Goal: Information Seeking & Learning: Learn about a topic

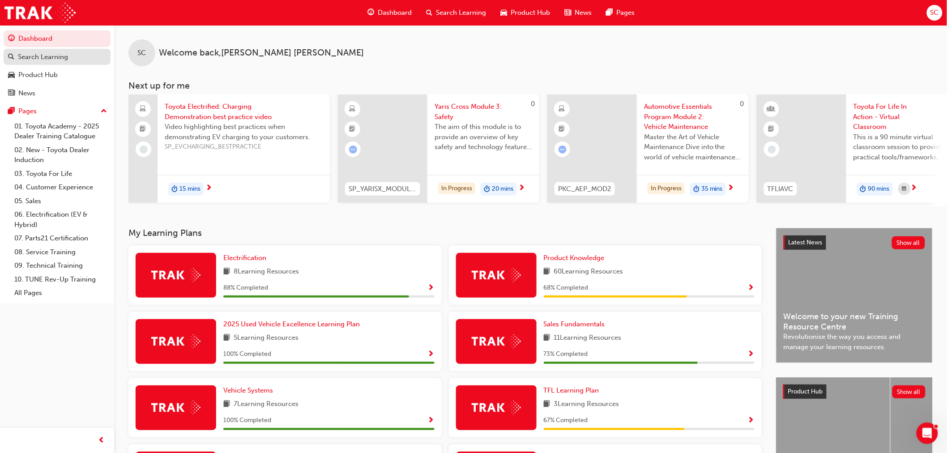
click at [39, 55] on div "Search Learning" at bounding box center [43, 57] width 50 height 10
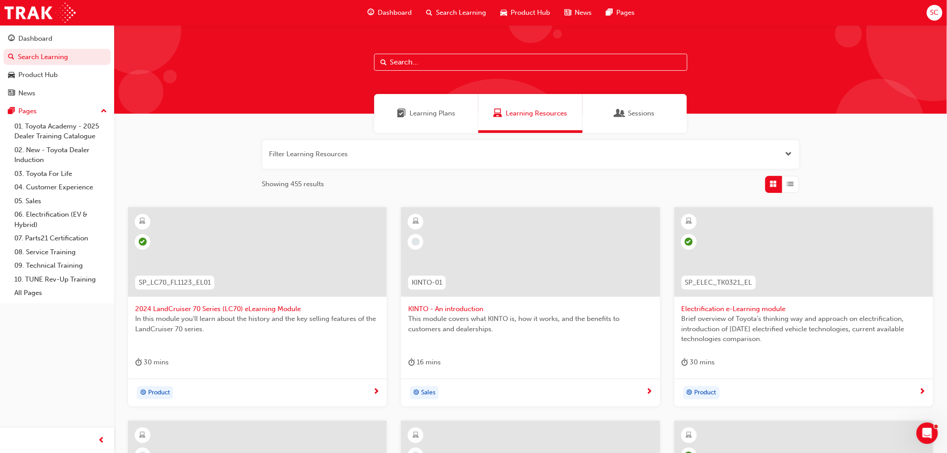
click at [427, 61] on input "text" at bounding box center [530, 62] width 313 height 17
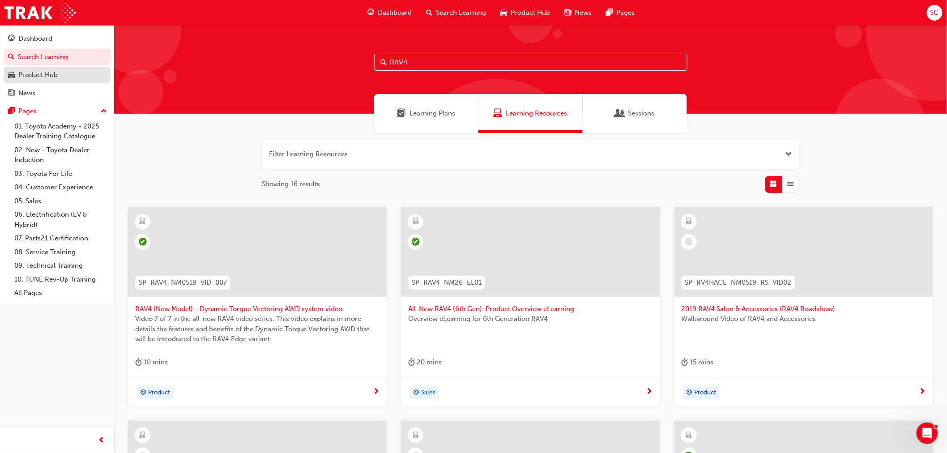
type input "RAV4"
click at [39, 70] on div "Product Hub" at bounding box center [37, 75] width 39 height 10
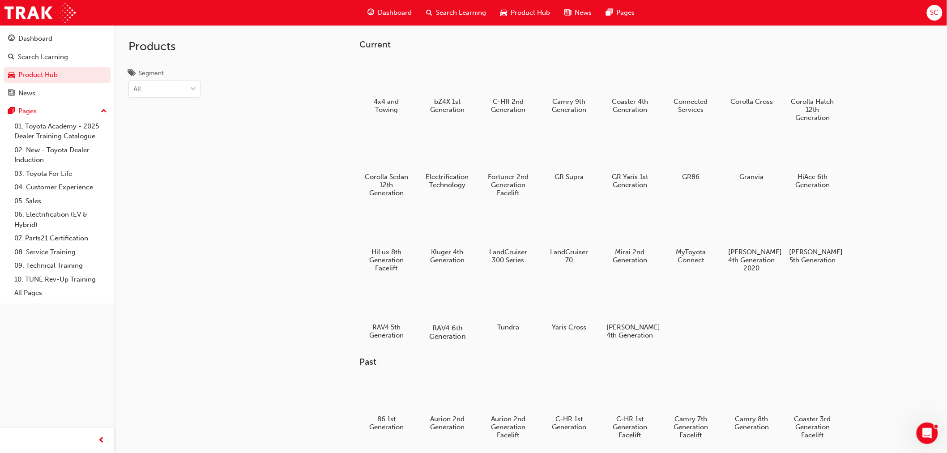
click at [445, 305] on div at bounding box center [448, 302] width 50 height 36
click at [448, 308] on div at bounding box center [448, 302] width 50 height 36
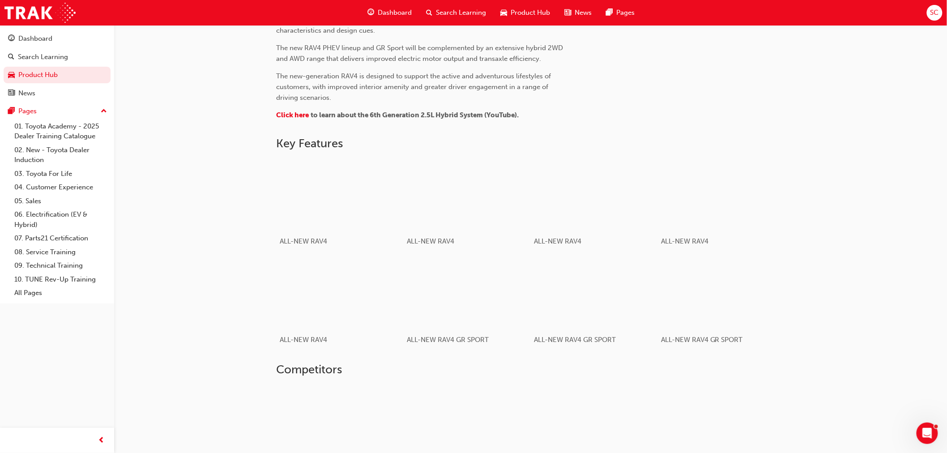
scroll to position [458, 0]
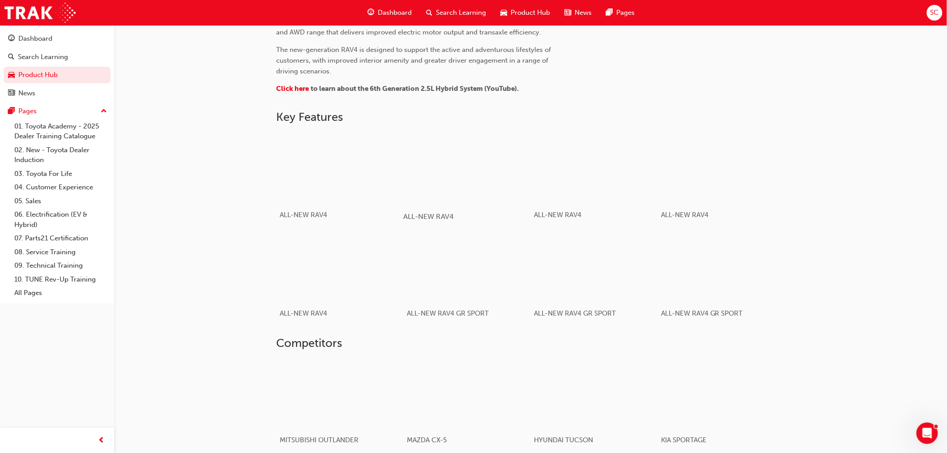
click at [484, 180] on div "button" at bounding box center [467, 168] width 128 height 72
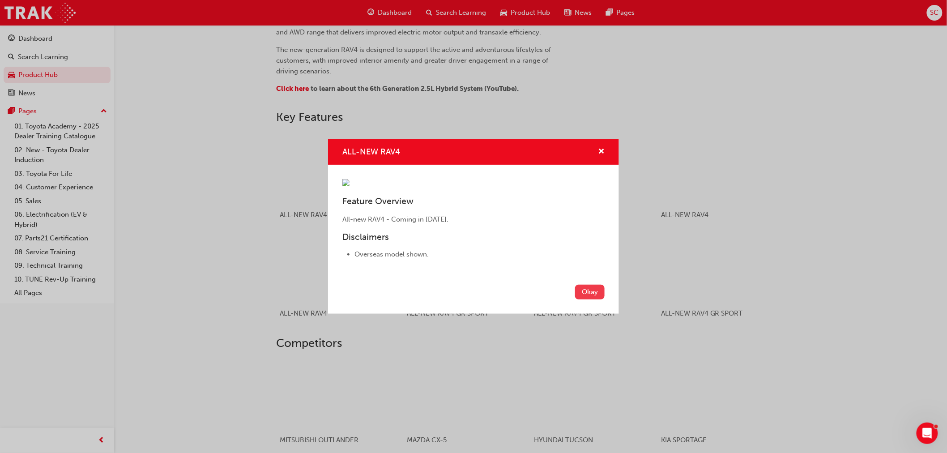
click at [591, 300] on button "Okay" at bounding box center [590, 292] width 30 height 15
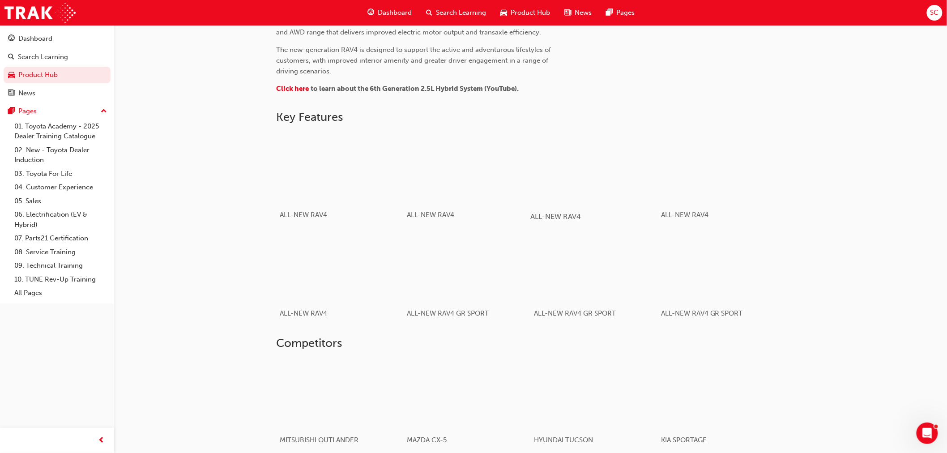
click at [598, 180] on div "button" at bounding box center [595, 168] width 128 height 72
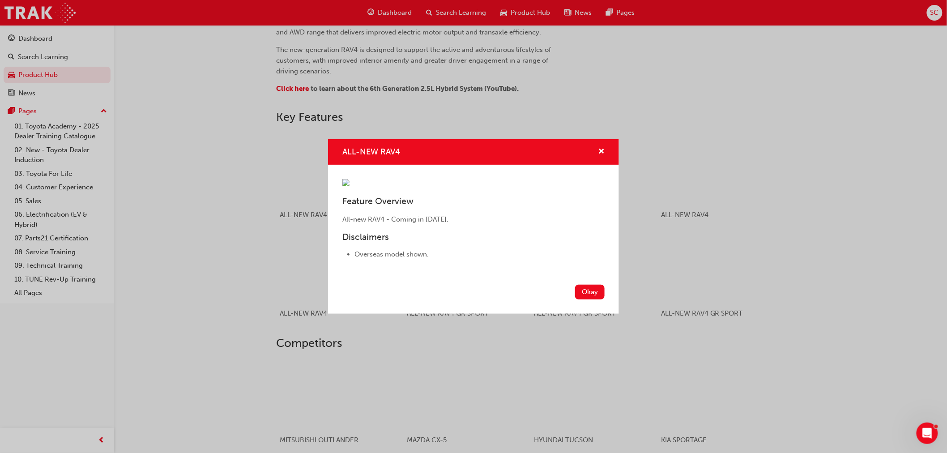
click at [713, 179] on div "ALL-NEW RAV4 Feature Overview All-new RAV4 - Coming in [DATE]. Disclaimers Over…" at bounding box center [473, 226] width 947 height 453
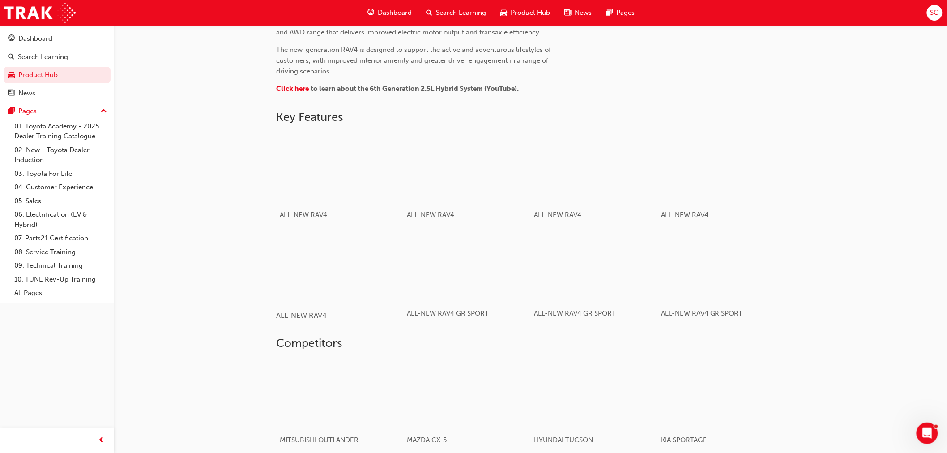
click at [342, 275] on div "button" at bounding box center [340, 267] width 128 height 72
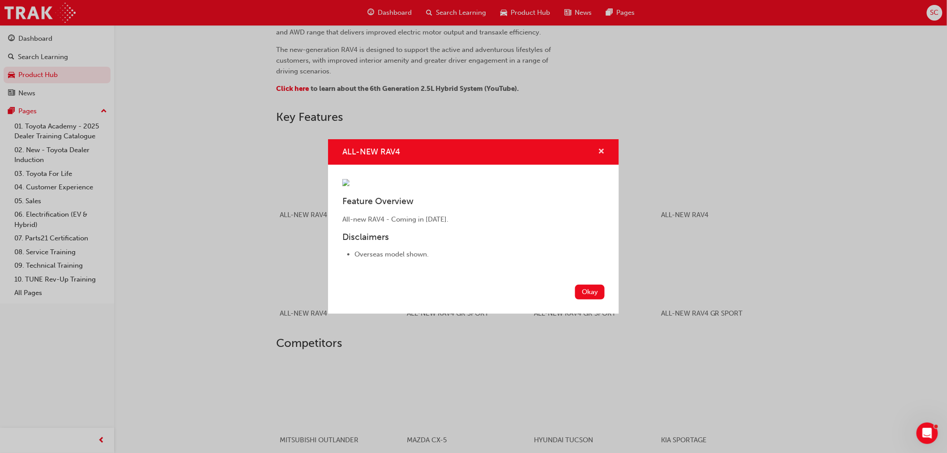
click at [601, 148] on span "cross-icon" at bounding box center [601, 152] width 7 height 8
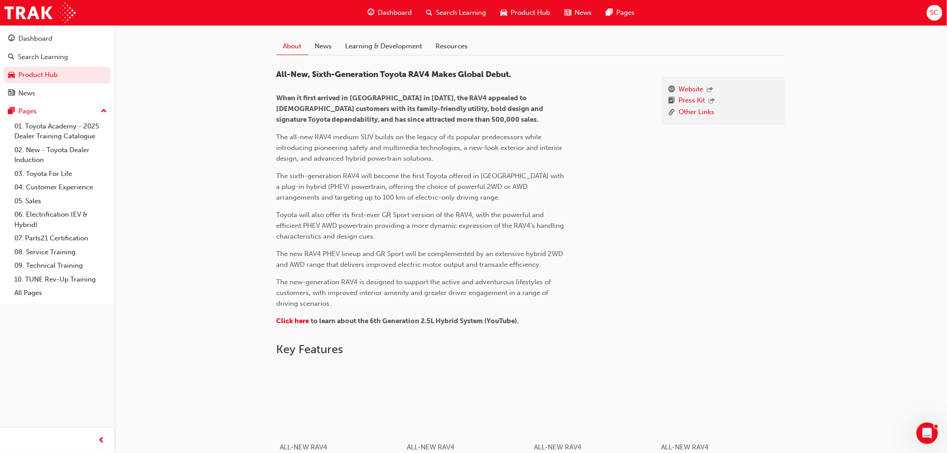
scroll to position [139, 0]
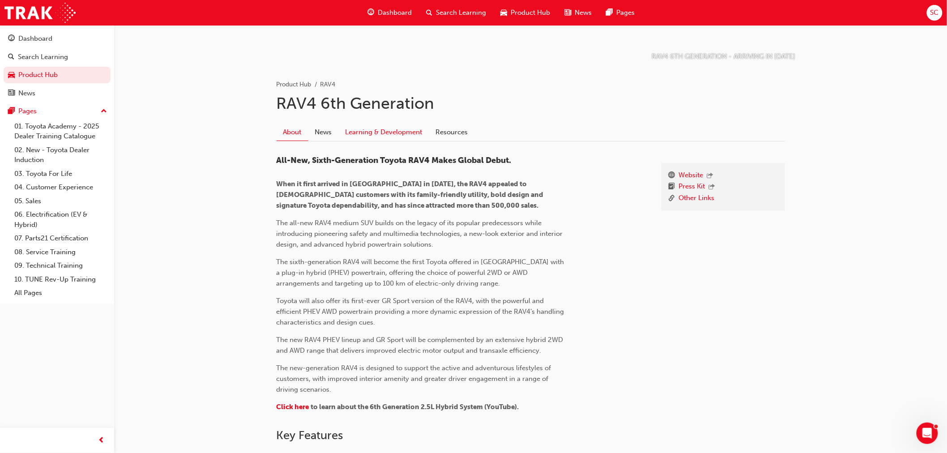
click at [384, 131] on link "Learning & Development" at bounding box center [384, 132] width 90 height 17
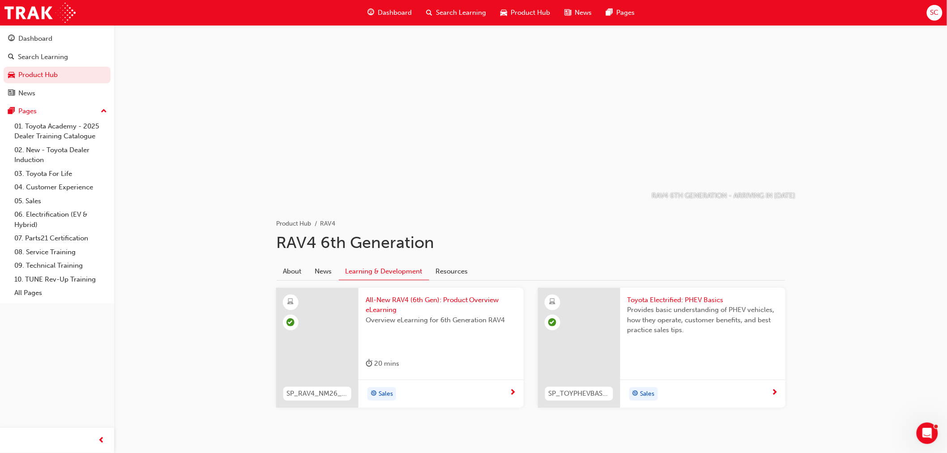
click at [419, 300] on span "All-New RAV4 (6th Gen): Product Overview eLearning" at bounding box center [441, 305] width 151 height 20
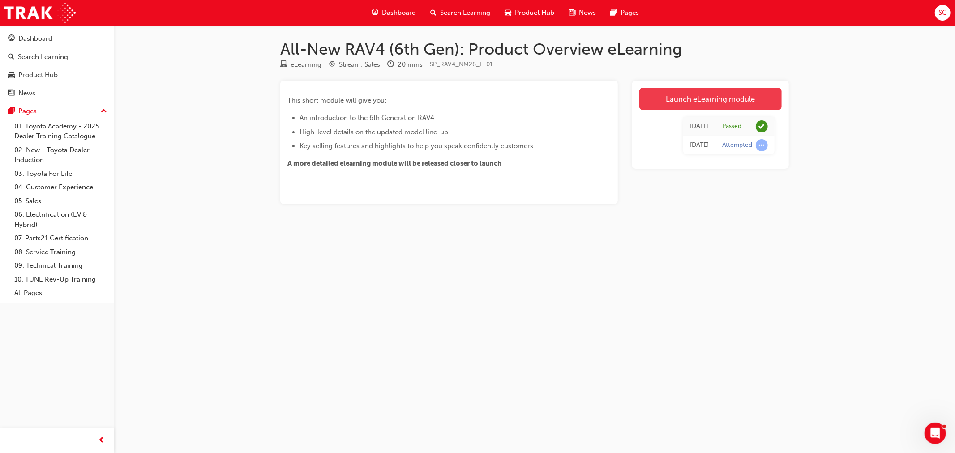
click at [711, 97] on link "Launch eLearning module" at bounding box center [710, 99] width 142 height 22
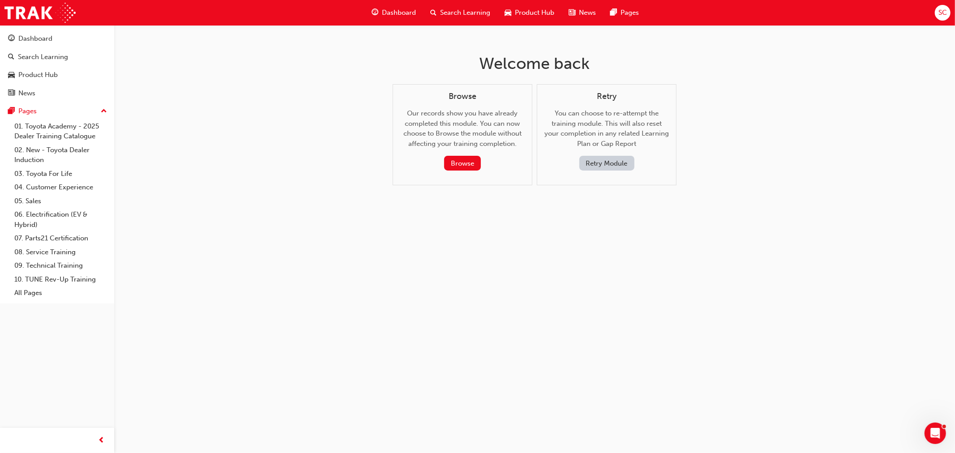
click at [608, 163] on button "Retry Module" at bounding box center [606, 163] width 55 height 15
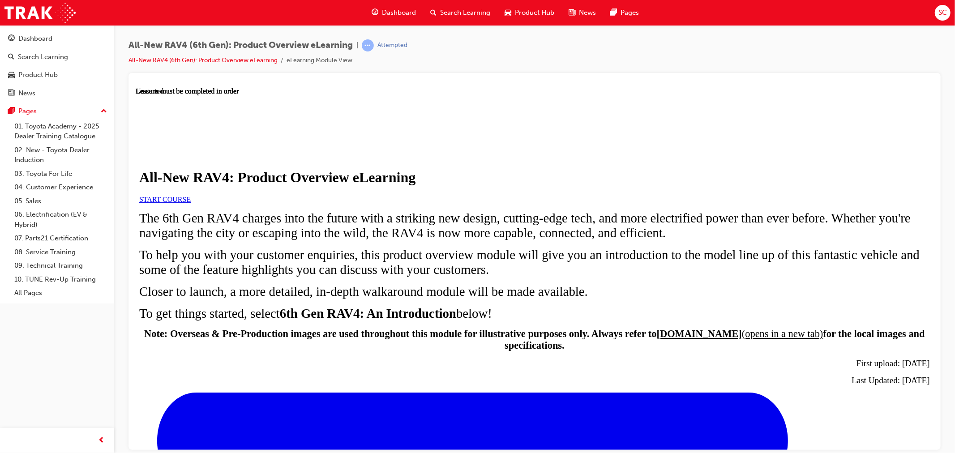
click at [190, 203] on span "START COURSE" at bounding box center [164, 199] width 51 height 8
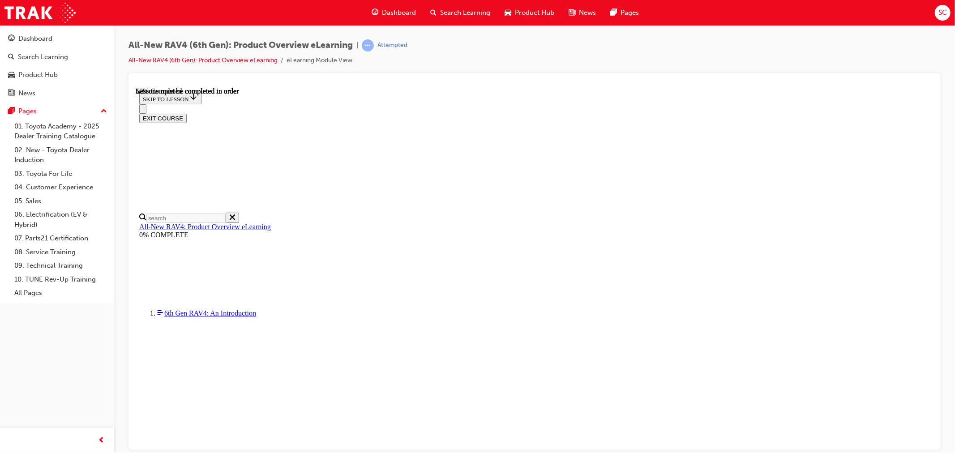
scroll to position [874, 0]
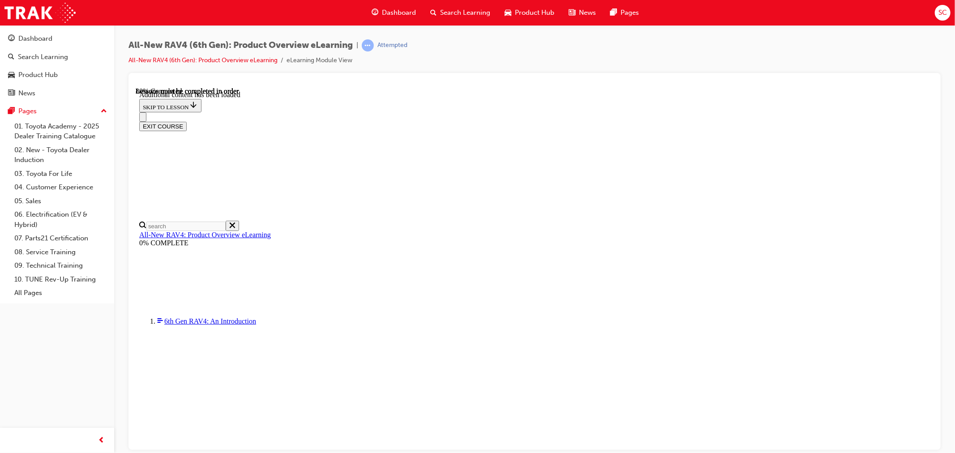
scroll to position [1276, 0]
drag, startPoint x: 386, startPoint y: 344, endPoint x: 719, endPoint y: 356, distance: 333.3
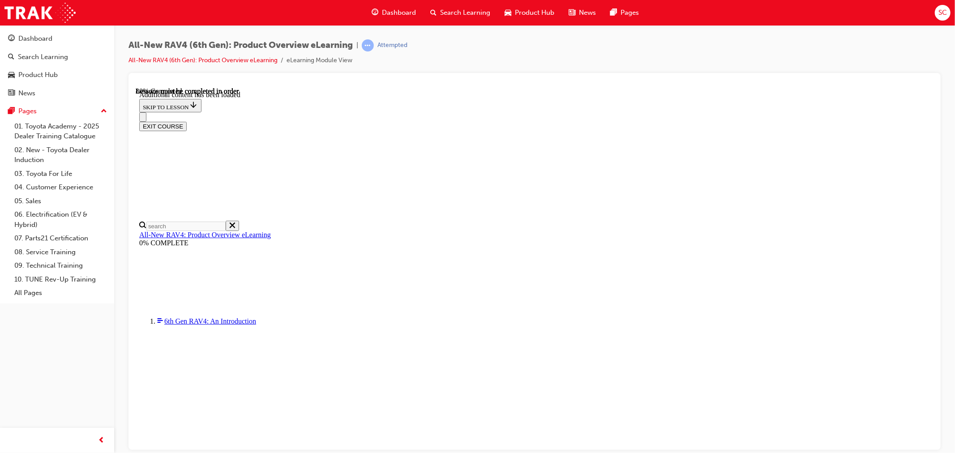
drag, startPoint x: 386, startPoint y: 343, endPoint x: 710, endPoint y: 348, distance: 323.3
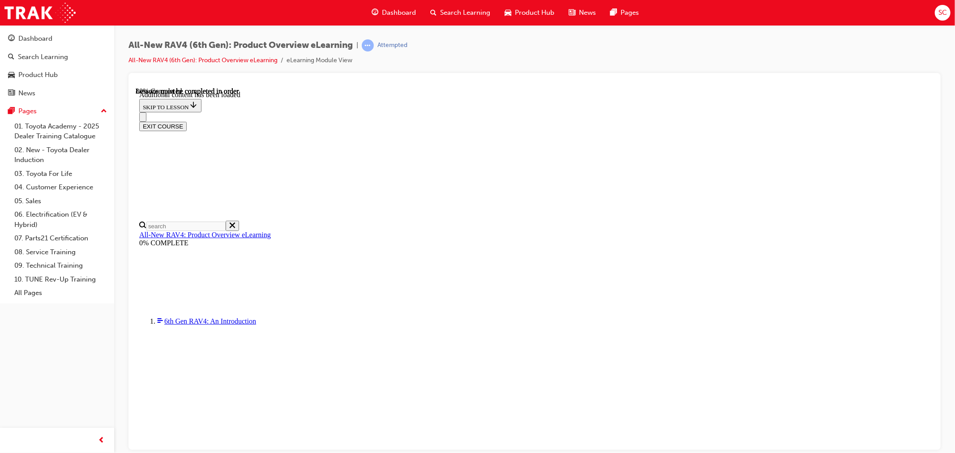
drag, startPoint x: 709, startPoint y: 348, endPoint x: 723, endPoint y: 348, distance: 14.3
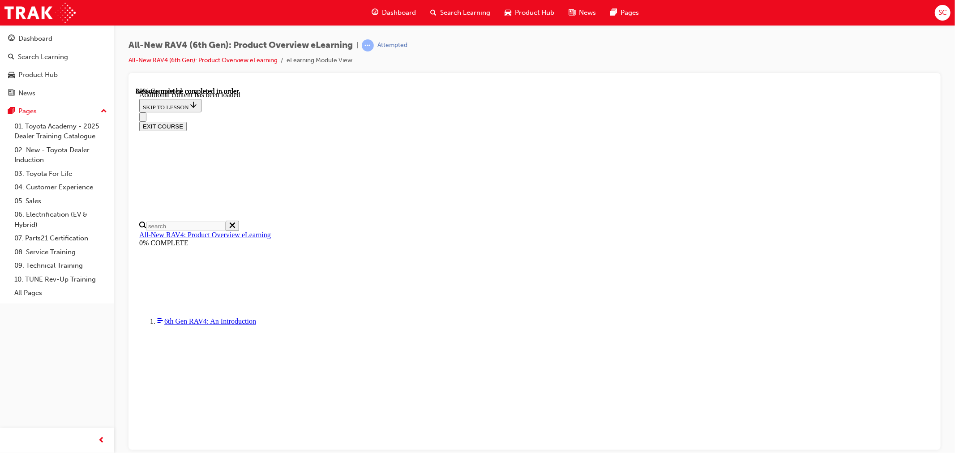
scroll to position [1275, 0]
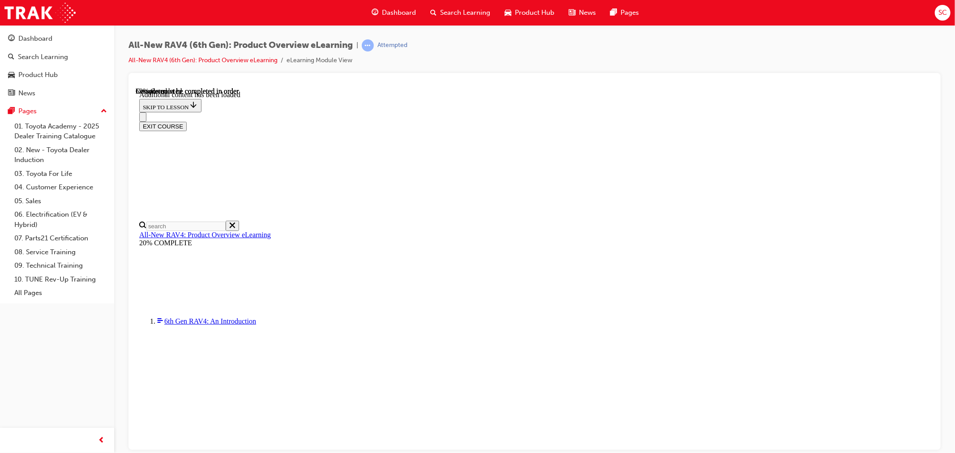
scroll to position [1247, 0]
